Goal: Transaction & Acquisition: Obtain resource

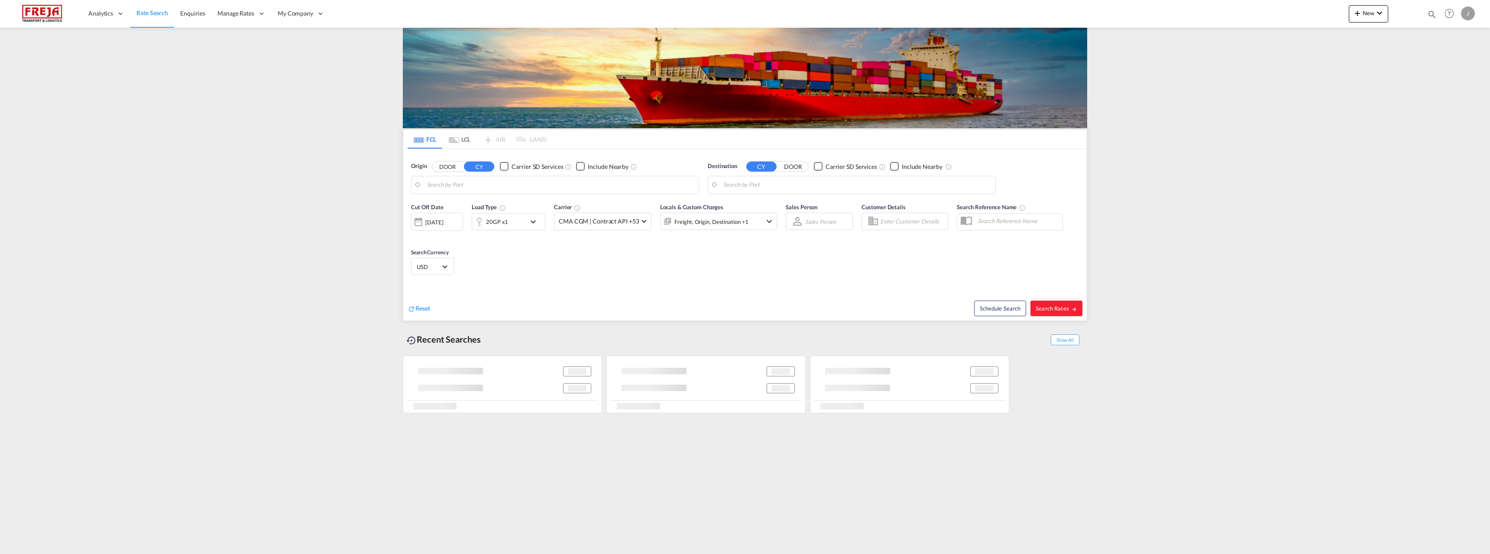
type input "[GEOGRAPHIC_DATA] ([GEOGRAPHIC_DATA]), [GEOGRAPHIC_DATA]"
type input "Alexandria ([GEOGRAPHIC_DATA]), EGALY"
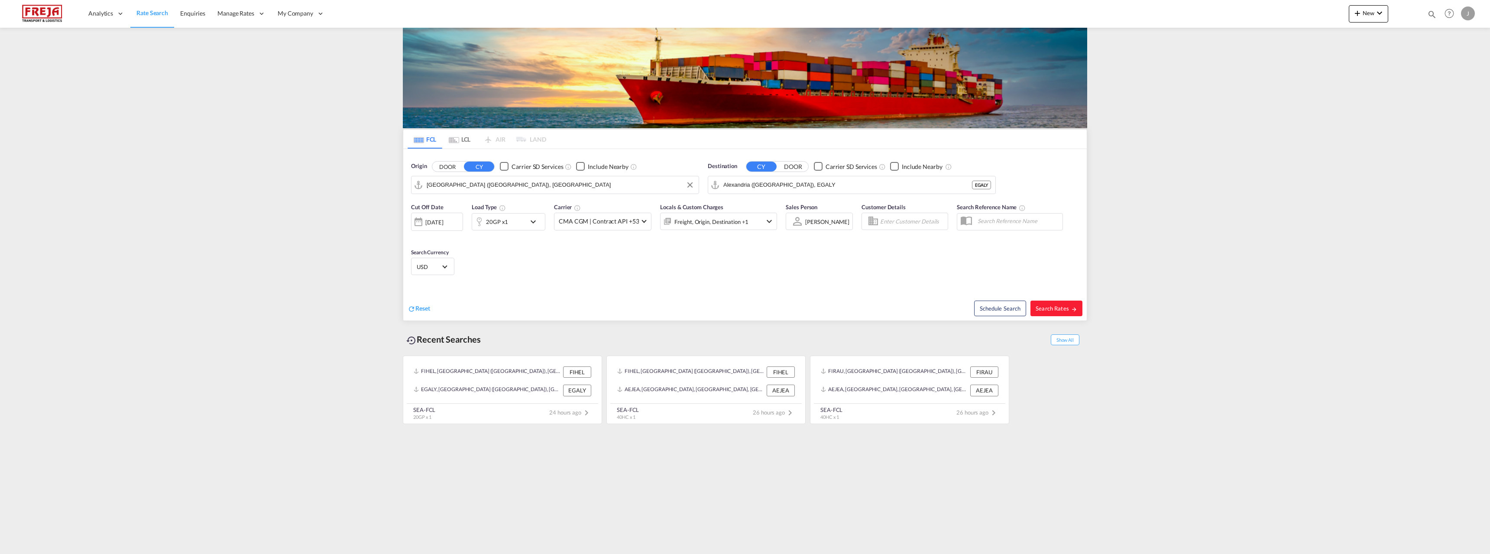
click at [483, 182] on input "[GEOGRAPHIC_DATA] ([GEOGRAPHIC_DATA]), [GEOGRAPHIC_DATA]" at bounding box center [561, 184] width 268 height 13
click at [477, 206] on div "Raumo ( [GEOGRAPHIC_DATA] ) [GEOGRAPHIC_DATA] FIRAU" at bounding box center [493, 209] width 165 height 26
type input "Raumo (Rauma), [GEOGRAPHIC_DATA]"
click at [793, 186] on input "Alexandria ([GEOGRAPHIC_DATA]), EGALY" at bounding box center [857, 184] width 268 height 13
click at [801, 257] on div "Port Klan g ([GEOGRAPHIC_DATA]) [GEOGRAPHIC_DATA] MYPKG" at bounding box center [790, 261] width 165 height 26
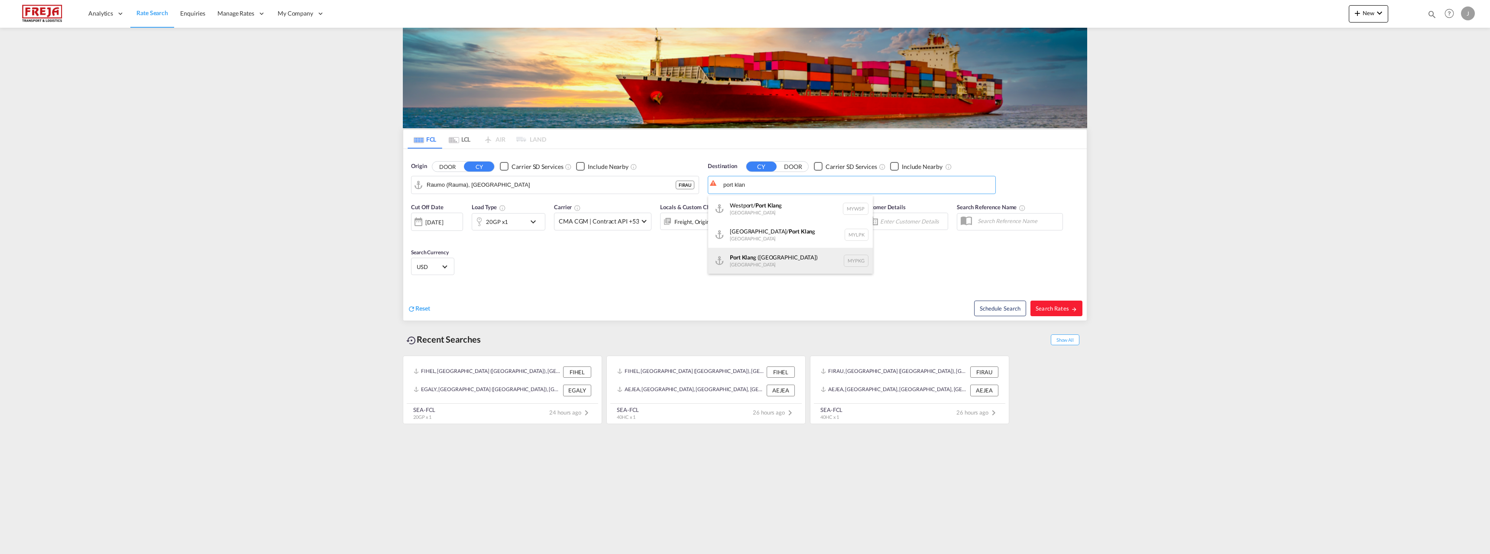
type input "[GEOGRAPHIC_DATA] ([GEOGRAPHIC_DATA]), MYPKG"
click at [506, 226] on div "20GP x1" at bounding box center [497, 222] width 22 height 12
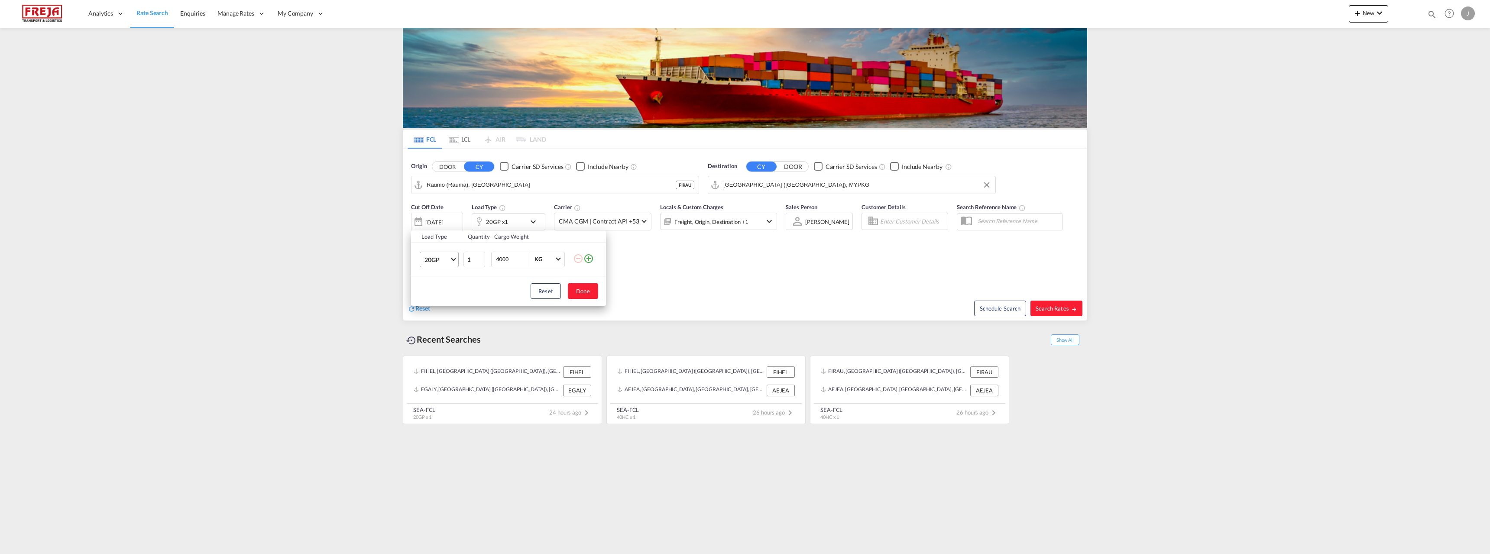
click at [444, 258] on span "20GP" at bounding box center [436, 260] width 25 height 9
click at [433, 295] on md-option "40HC" at bounding box center [447, 301] width 59 height 21
click at [584, 293] on button "Done" at bounding box center [583, 291] width 30 height 16
click at [1043, 308] on span "Search Rates" at bounding box center [1057, 308] width 42 height 7
type input "FIRAU to MYPKG / [DATE]"
